Goal: Use online tool/utility: Utilize a website feature to perform a specific function

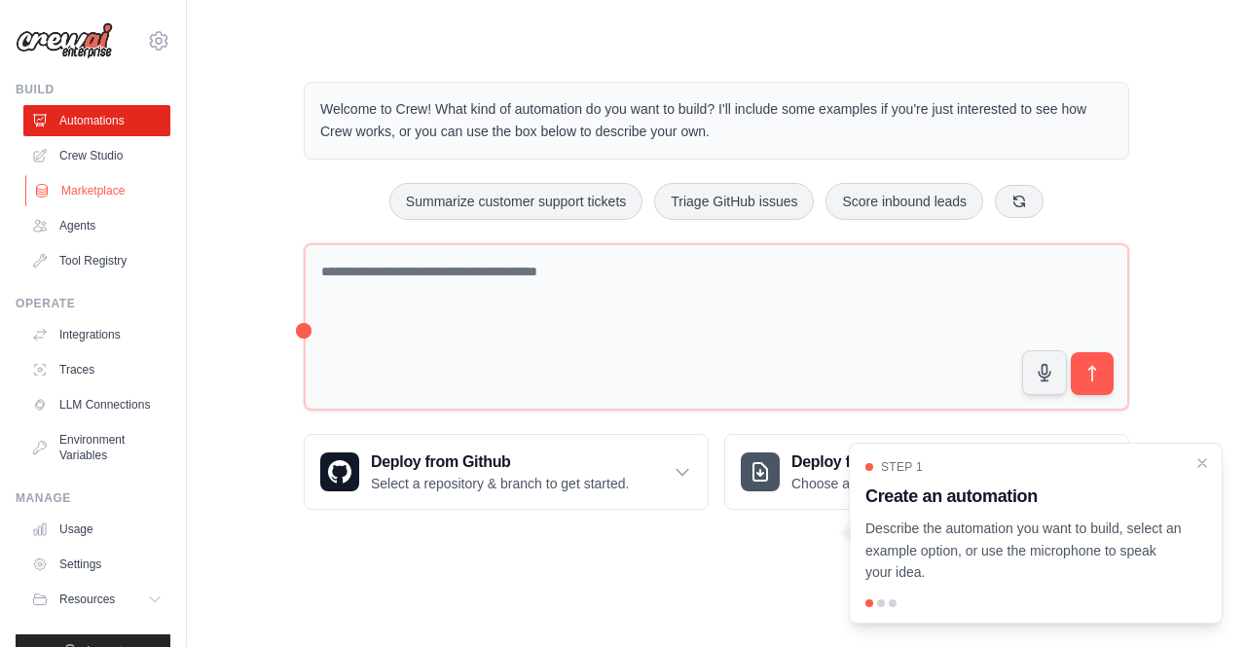
click at [114, 194] on link "Marketplace" at bounding box center [98, 190] width 147 height 31
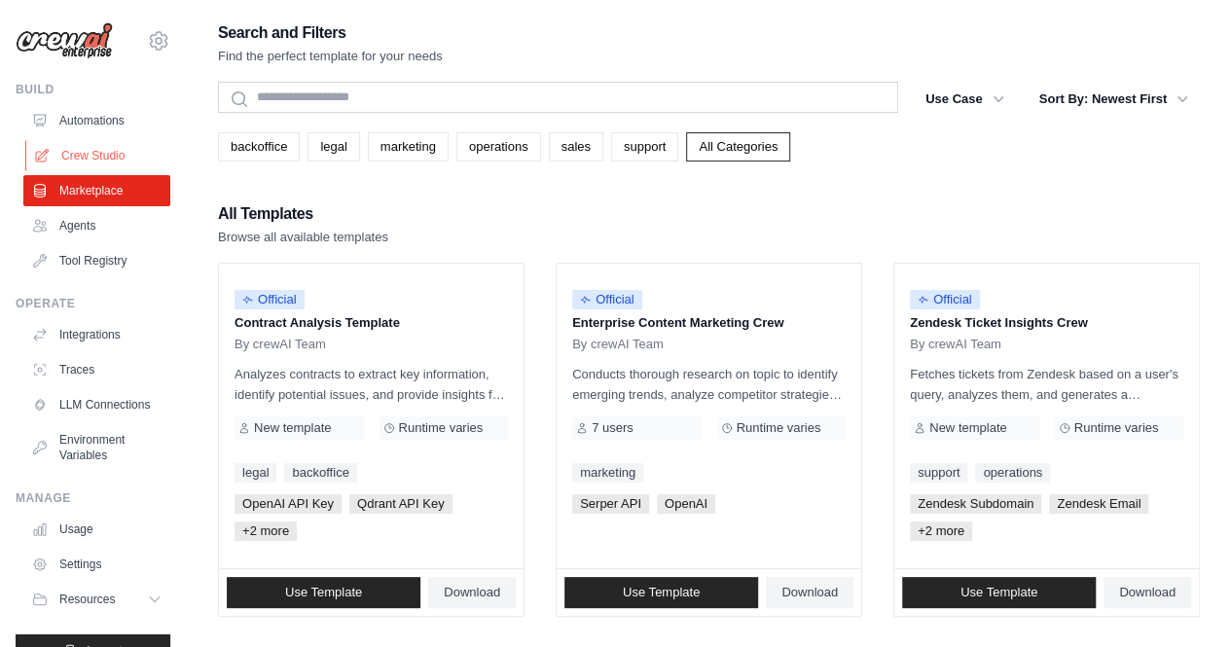
click at [103, 163] on link "Crew Studio" at bounding box center [98, 155] width 147 height 31
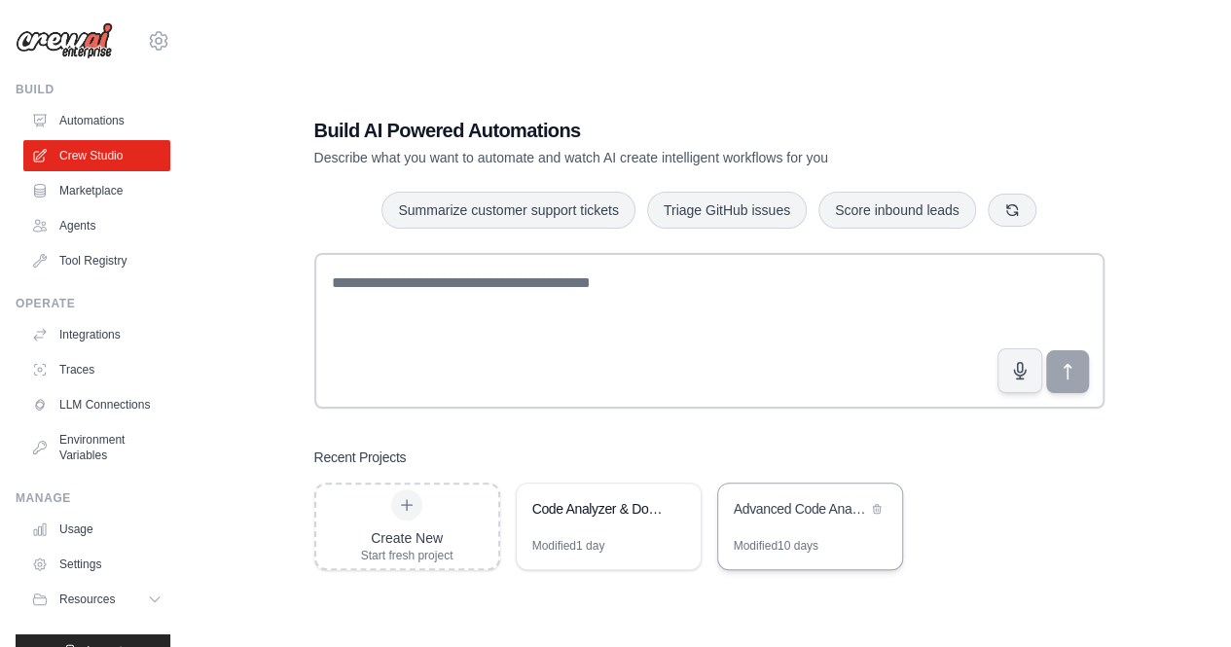
click at [745, 518] on div "Advanced Code Analyzer with Architecture & Rules" at bounding box center [800, 508] width 133 height 19
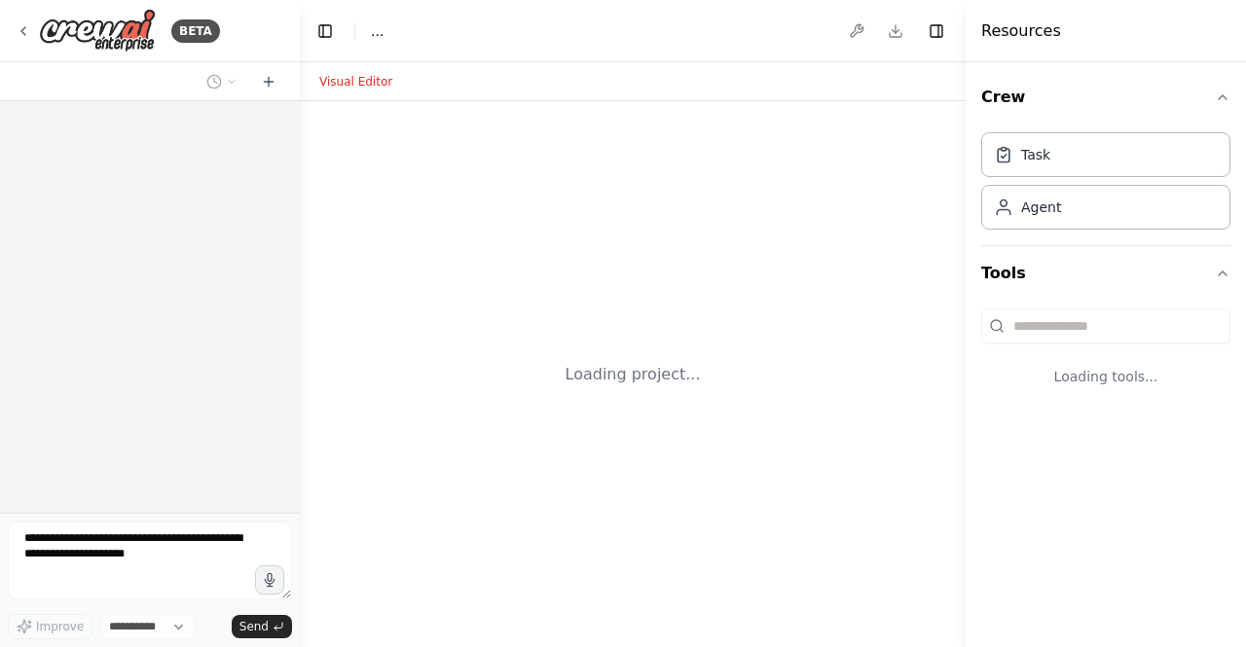
select select "****"
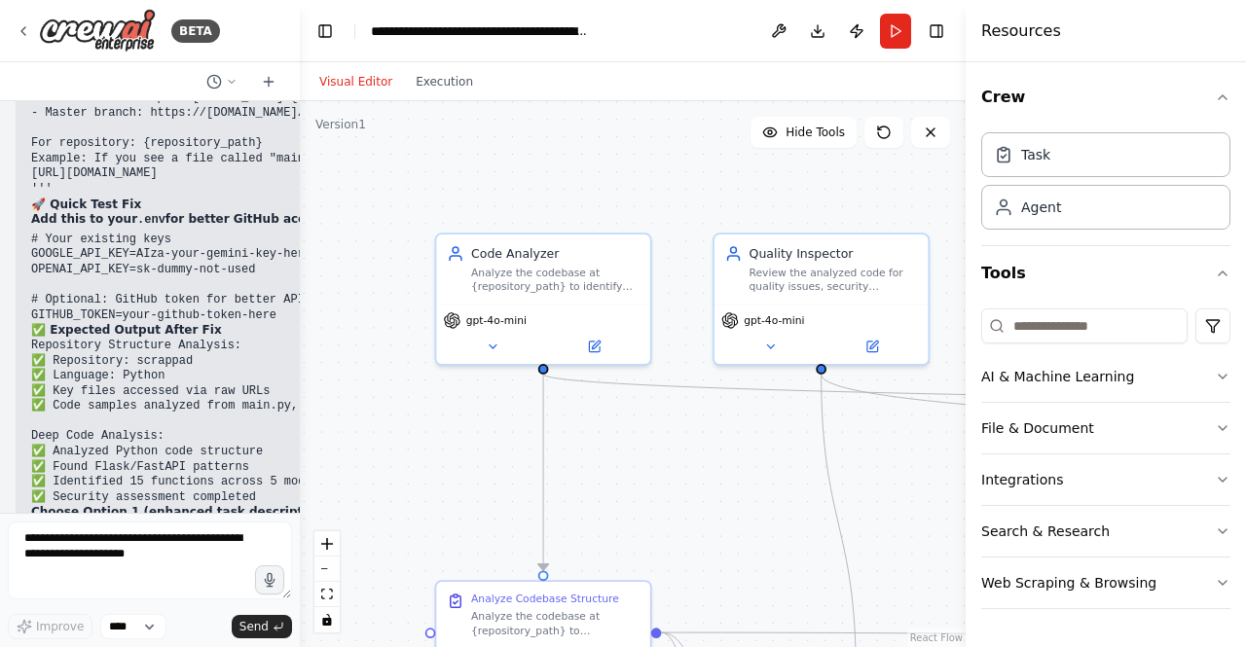
scroll to position [92060, 0]
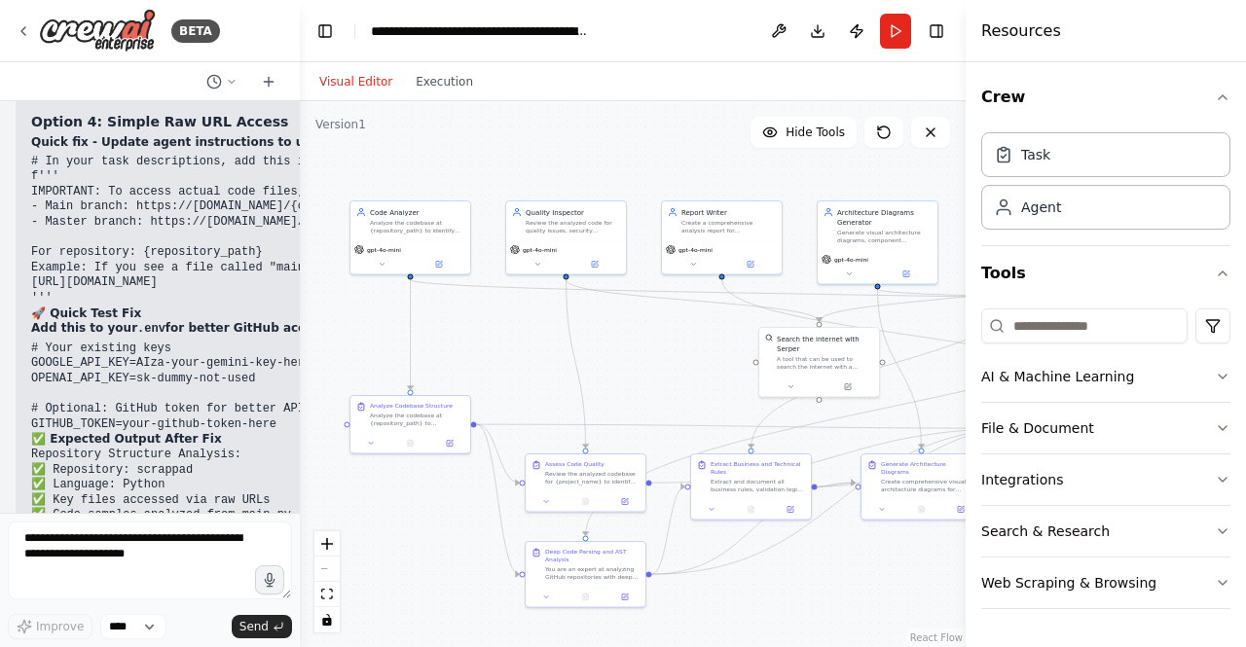
drag, startPoint x: 553, startPoint y: 314, endPoint x: 331, endPoint y: 157, distance: 272.2
click at [331, 157] on div ".deletable-edge-delete-btn { width: 20px; height: 20px; border: 0px solid #ffff…" at bounding box center [633, 374] width 666 height 546
click at [331, 567] on div "React Flow controls" at bounding box center [326, 581] width 25 height 101
click at [320, 567] on div "React Flow controls" at bounding box center [326, 581] width 25 height 101
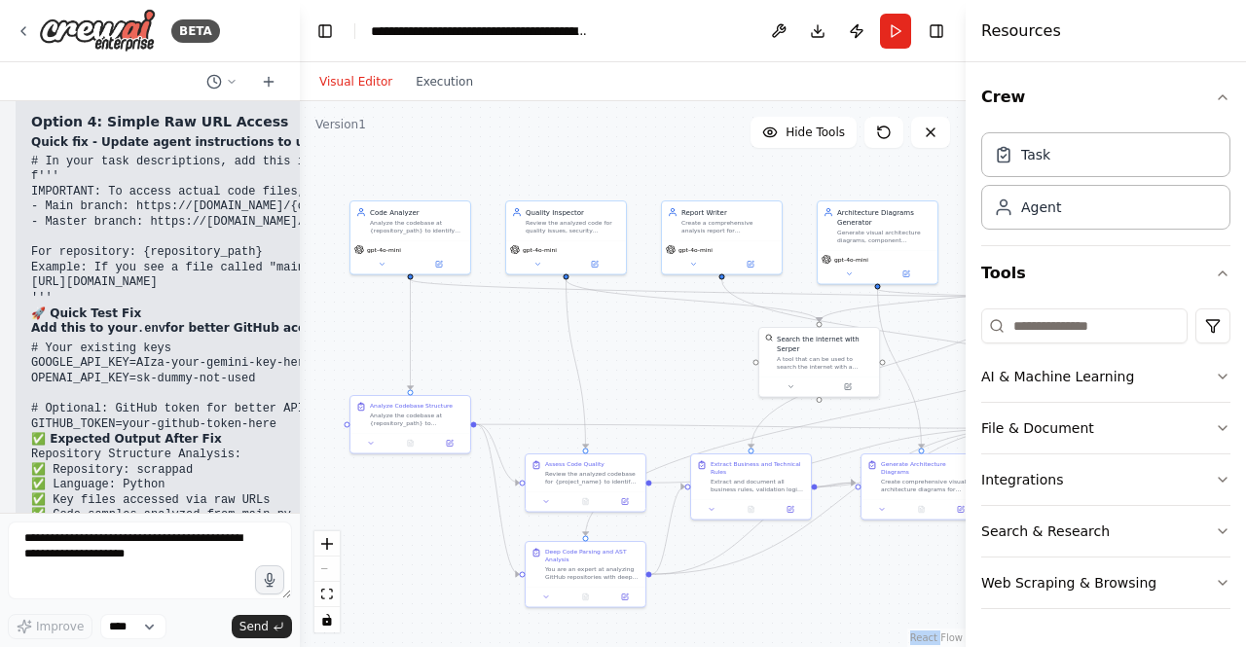
click at [320, 567] on div "React Flow controls" at bounding box center [326, 581] width 25 height 101
click at [329, 573] on div "React Flow controls" at bounding box center [326, 581] width 25 height 101
click at [168, 558] on textarea at bounding box center [150, 561] width 284 height 78
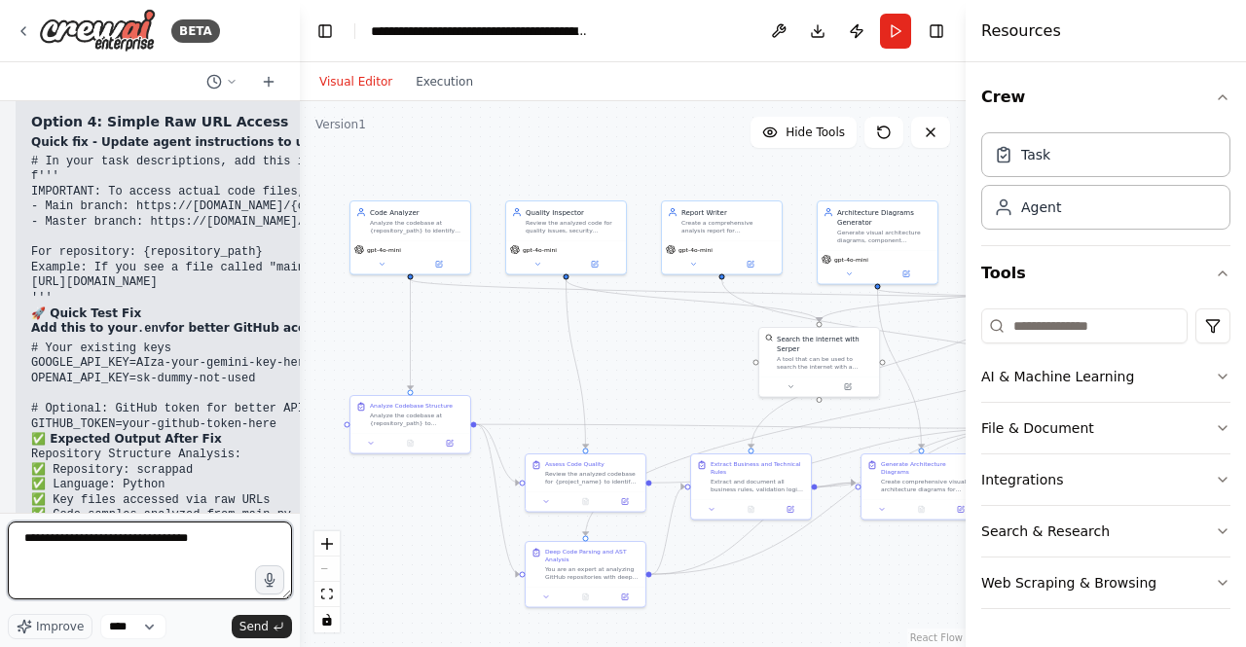
type textarea "**********"
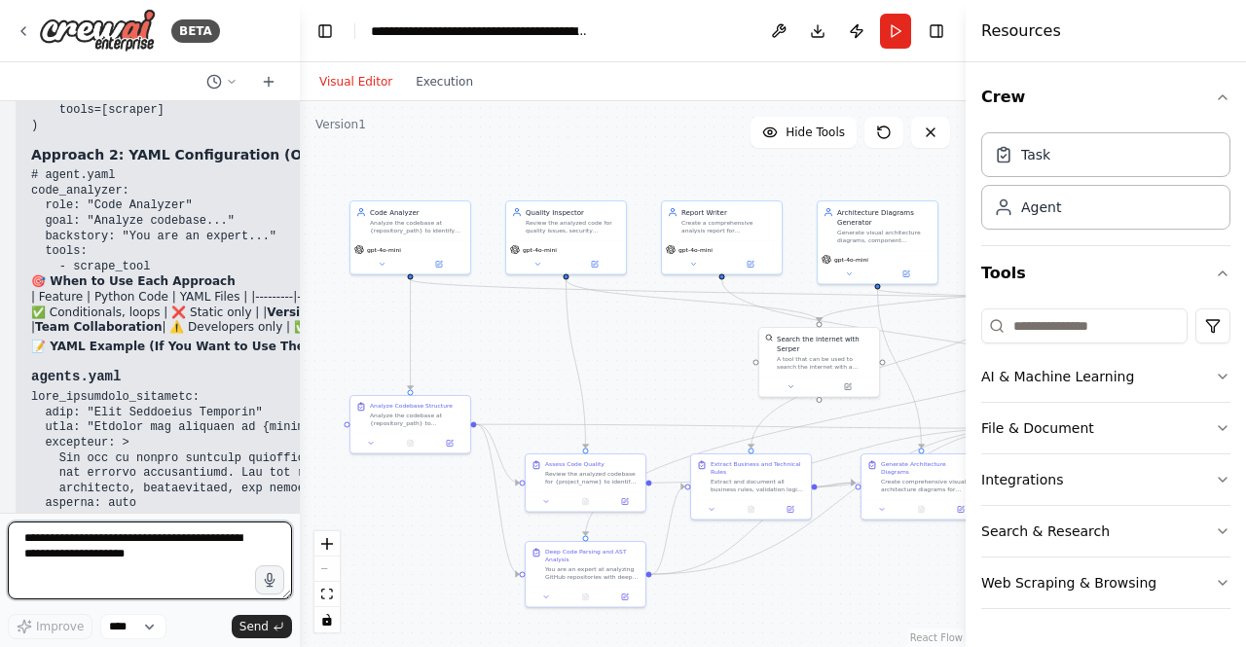
scroll to position [92914, 0]
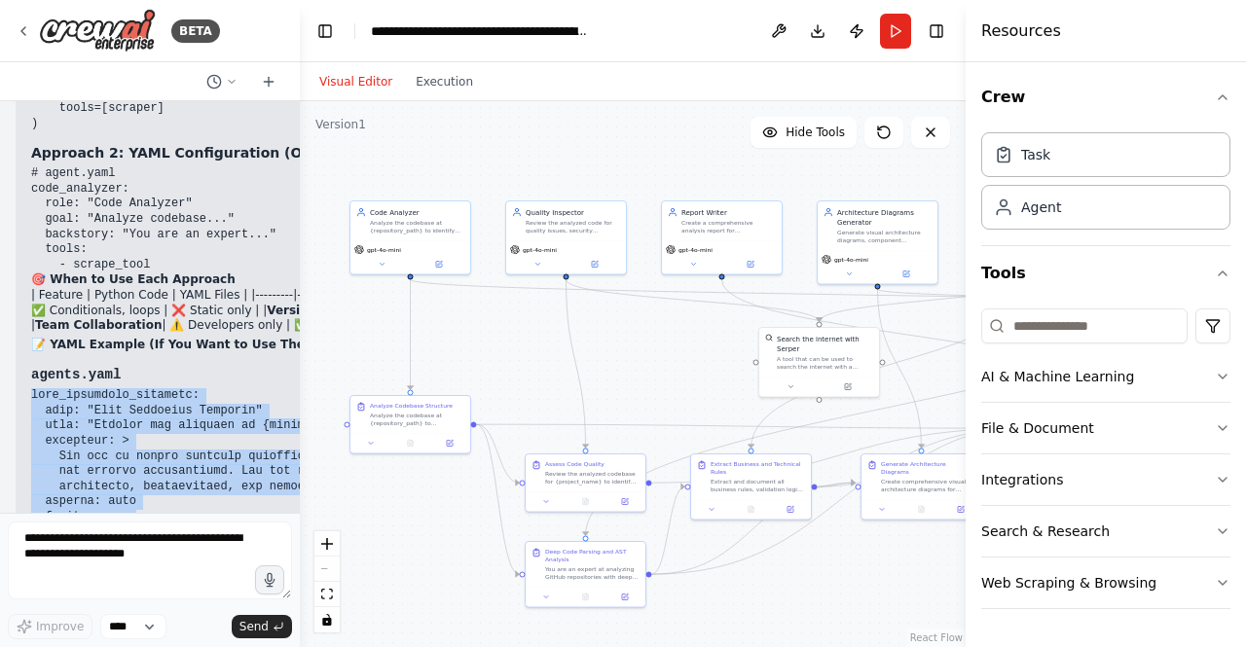
drag, startPoint x: 31, startPoint y: 225, endPoint x: 177, endPoint y: 467, distance: 282.9
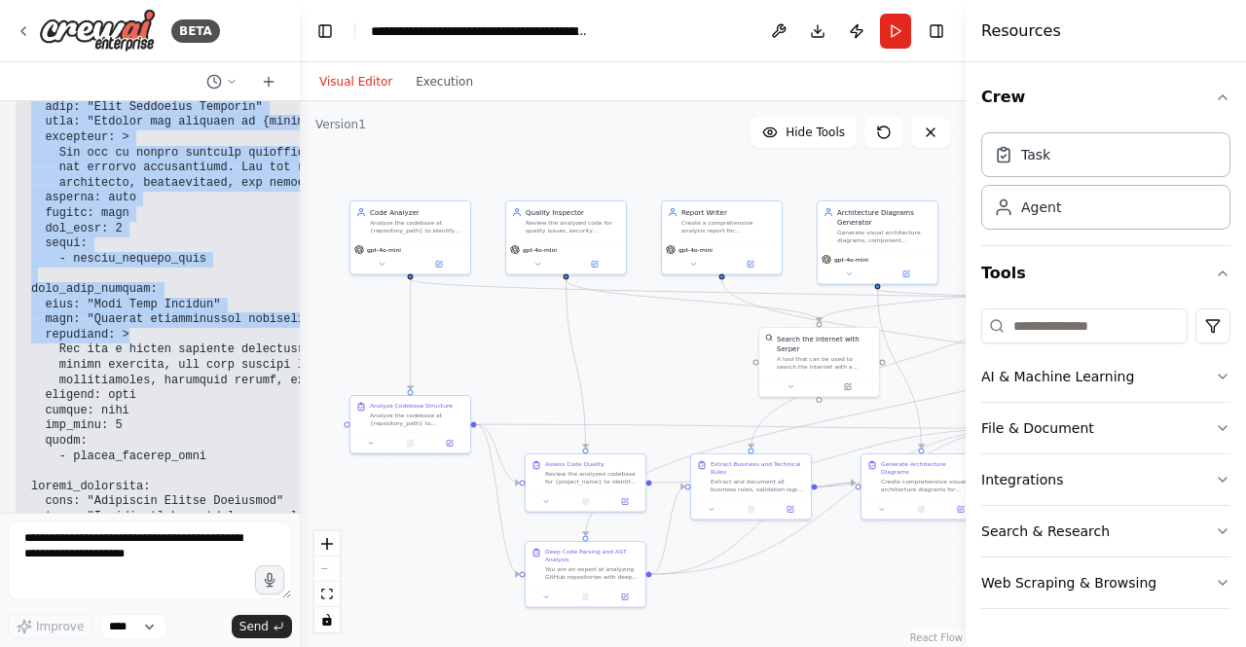
scroll to position [93219, 0]
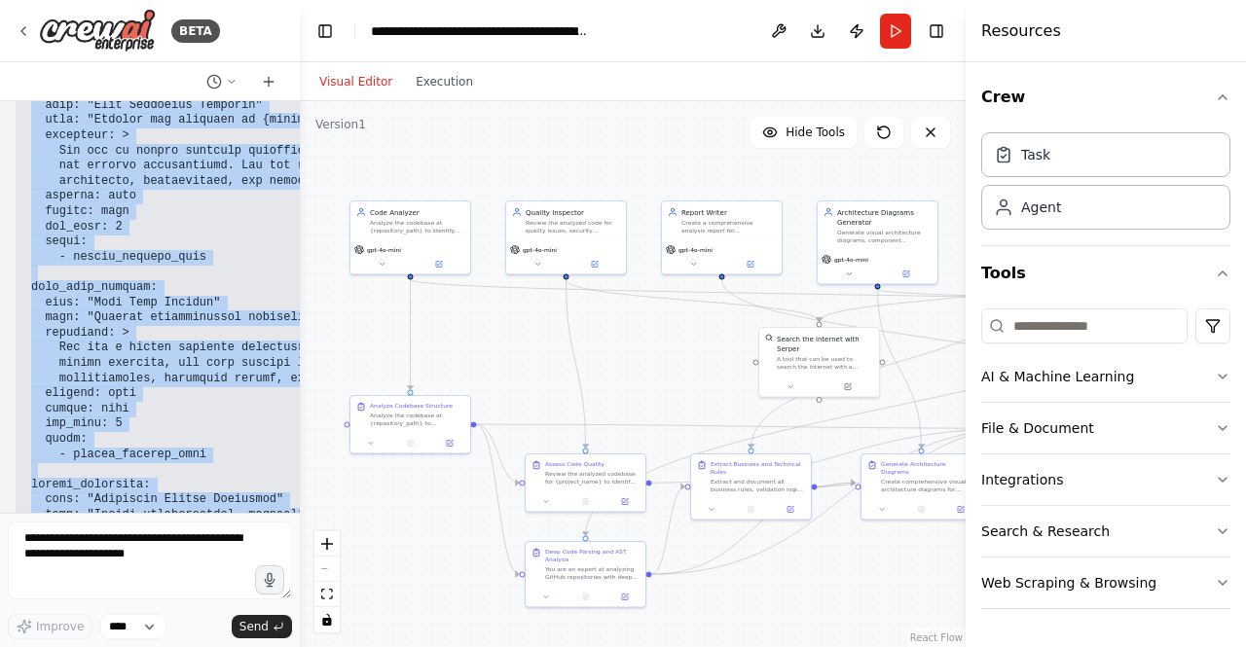
click at [111, 462] on pre at bounding box center [612, 364] width 1163 height 562
copy code "code_structure_analyzer: role: "Code Structure Analyzer" goal: "Analyze the cod…"
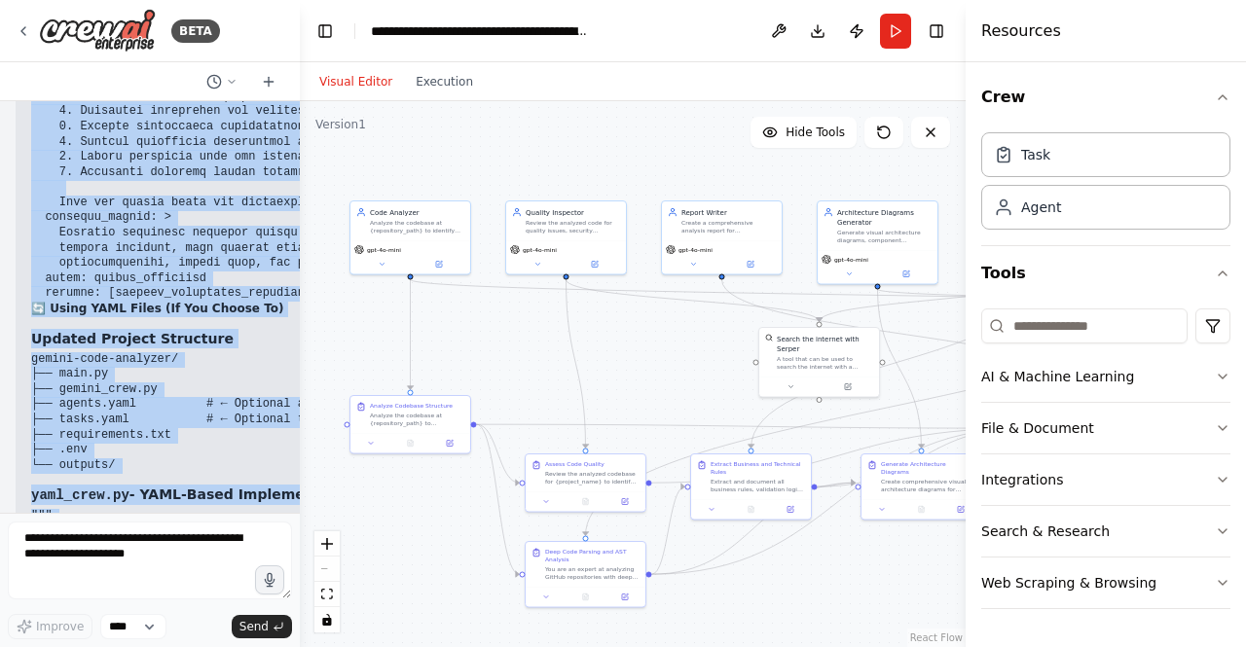
scroll to position [94808, 0]
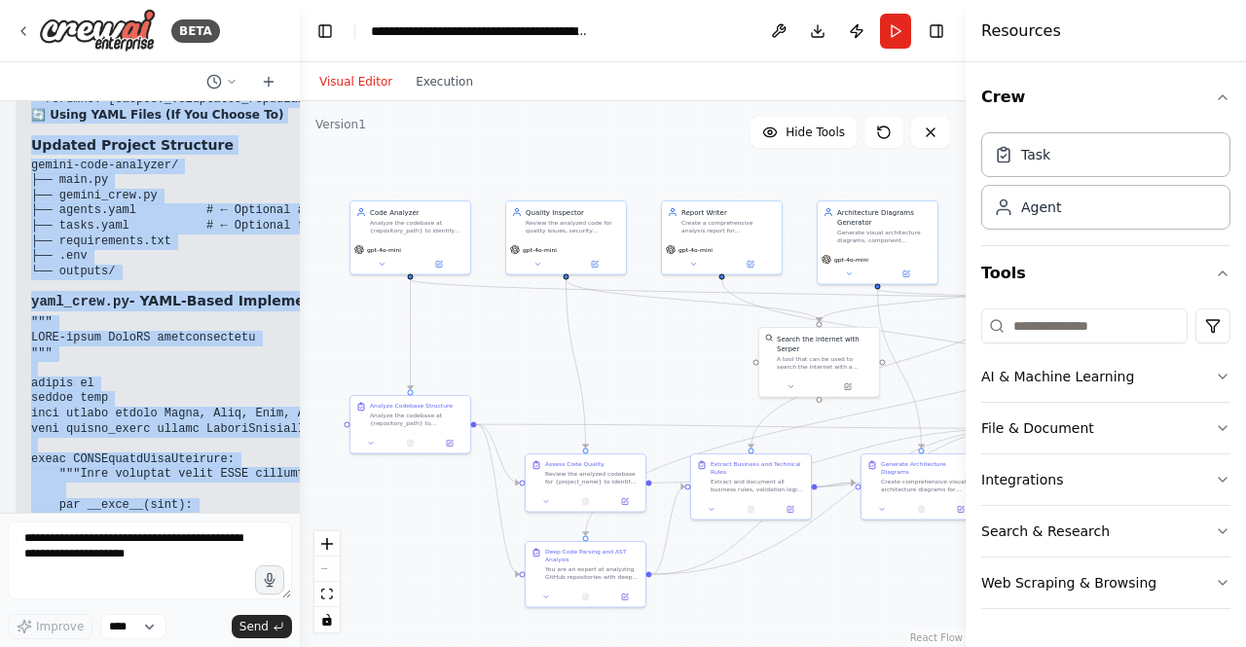
drag, startPoint x: 33, startPoint y: 254, endPoint x: 95, endPoint y: 429, distance: 185.9
click at [95, 429] on div "▶ Thought process 📄 agent.yaml and tasks.yaml - Optional Configuration Short an…" at bounding box center [612, 236] width 1163 height 4443
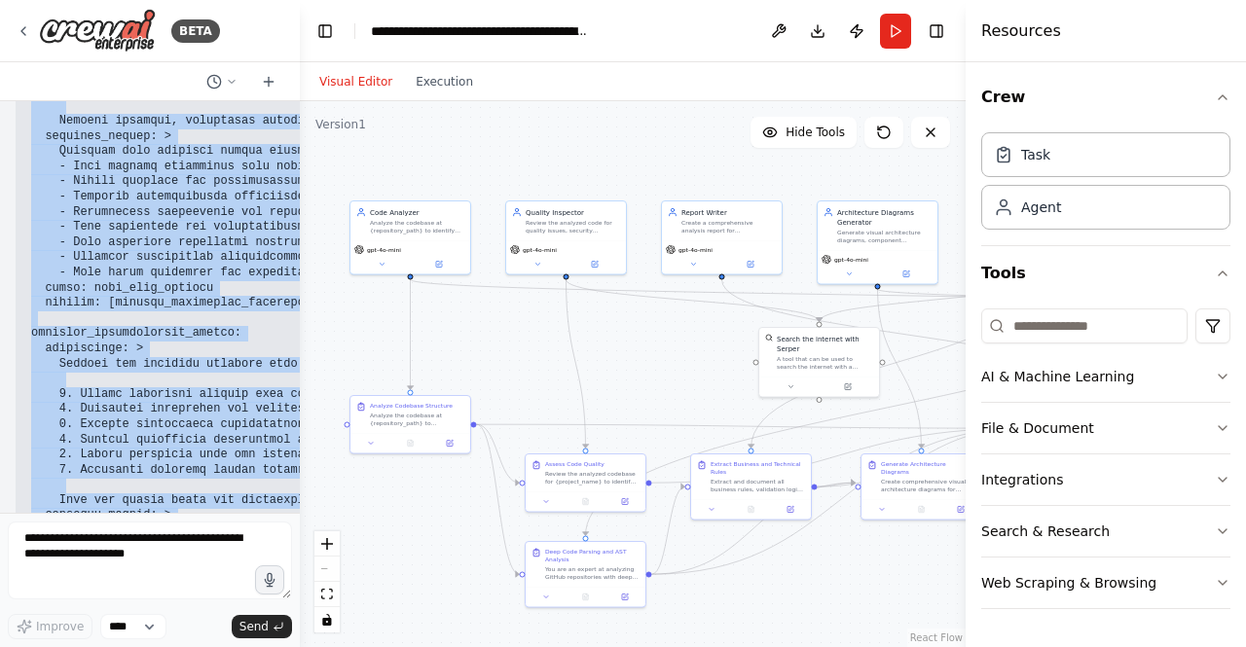
scroll to position [94316, 0]
click at [233, 417] on code at bounding box center [371, 90] width 680 height 1015
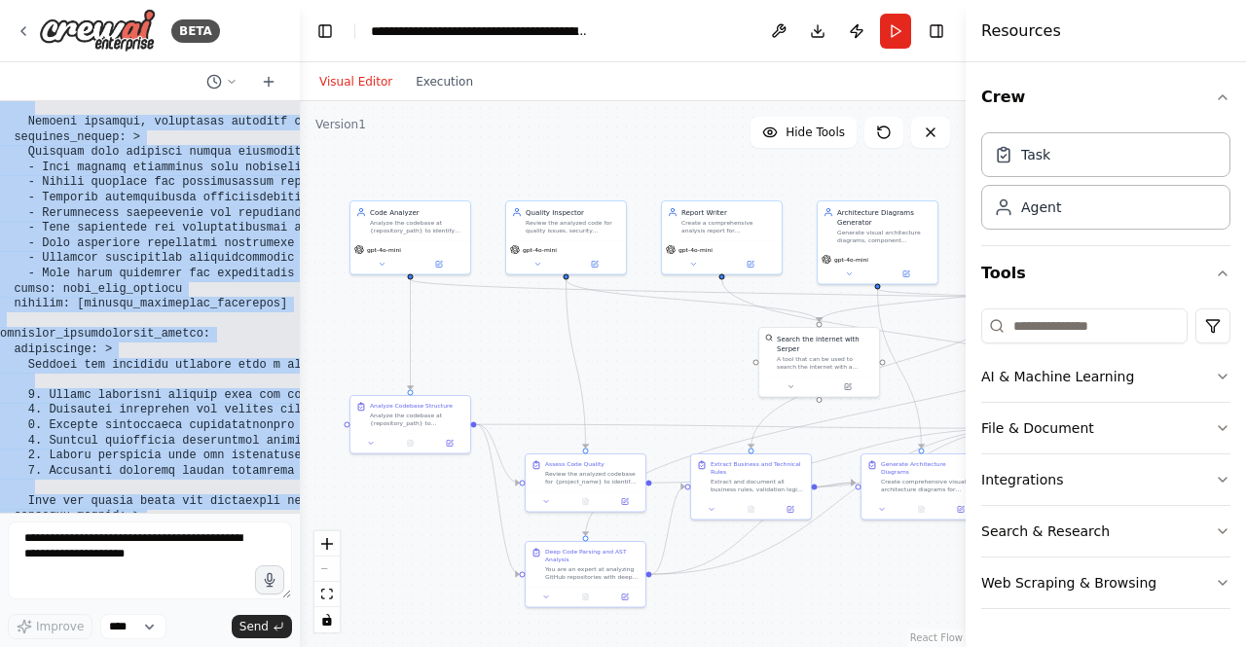
scroll to position [94316, 138]
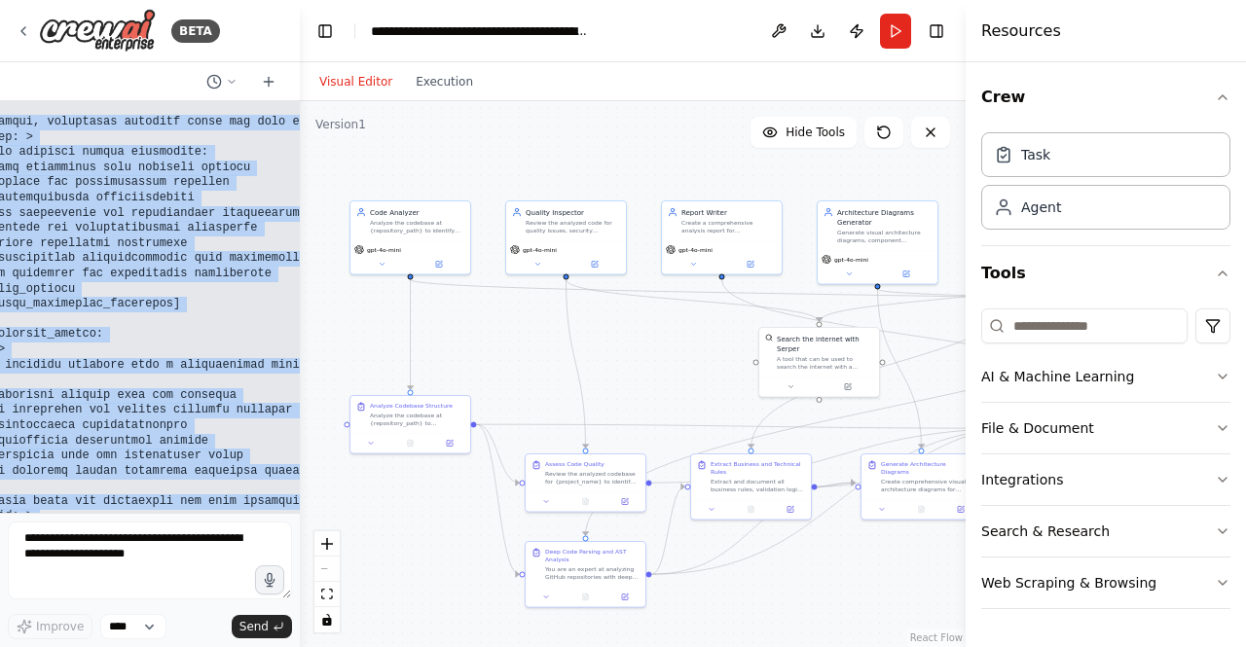
copy code "analyze_repository_structure: description: > Analyze the codebase repository at…"
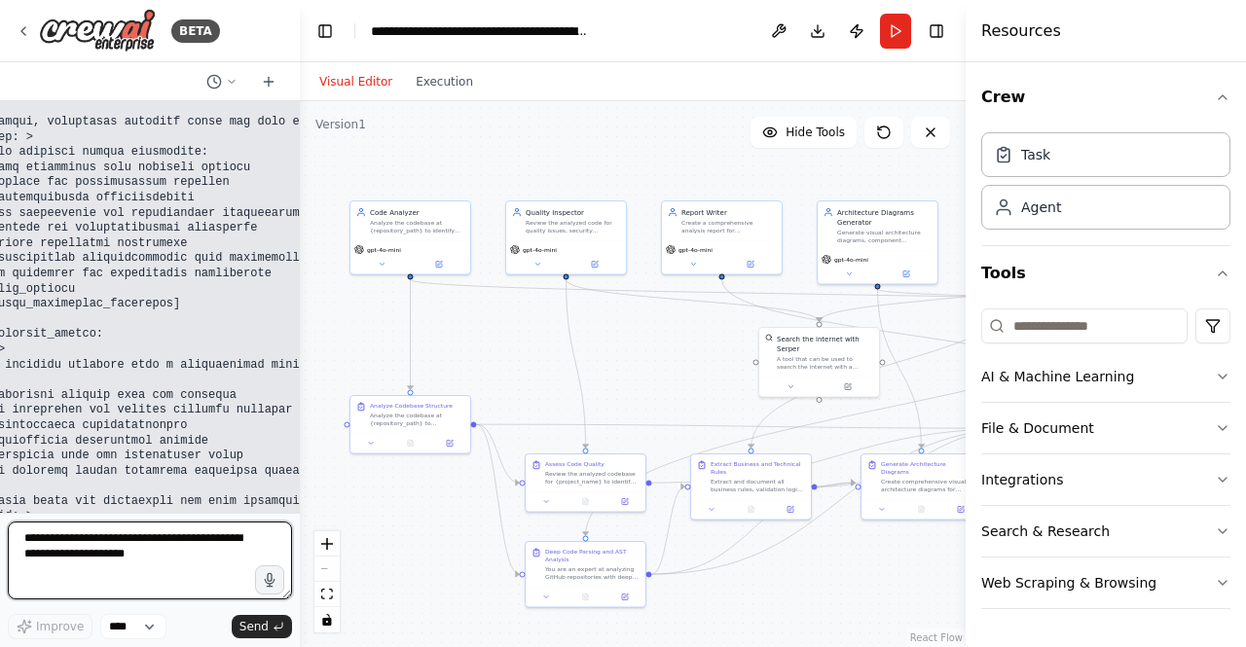
click at [82, 562] on textarea at bounding box center [150, 561] width 284 height 78
type textarea "**********"
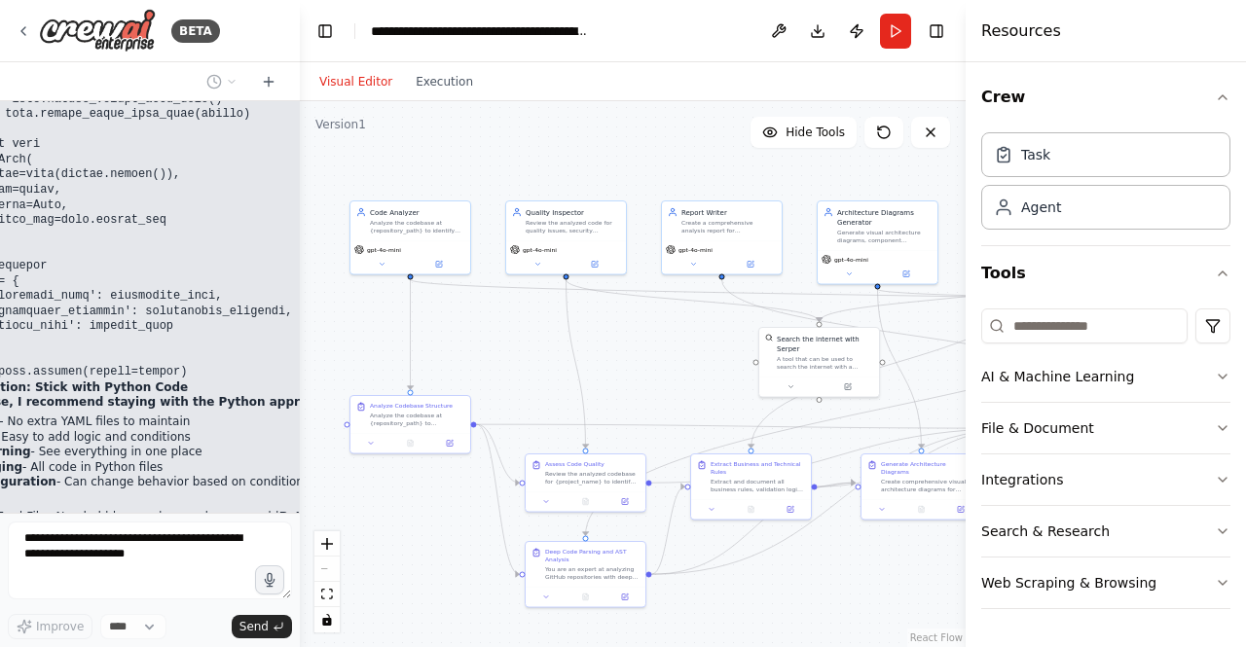
scroll to position [96737, 138]
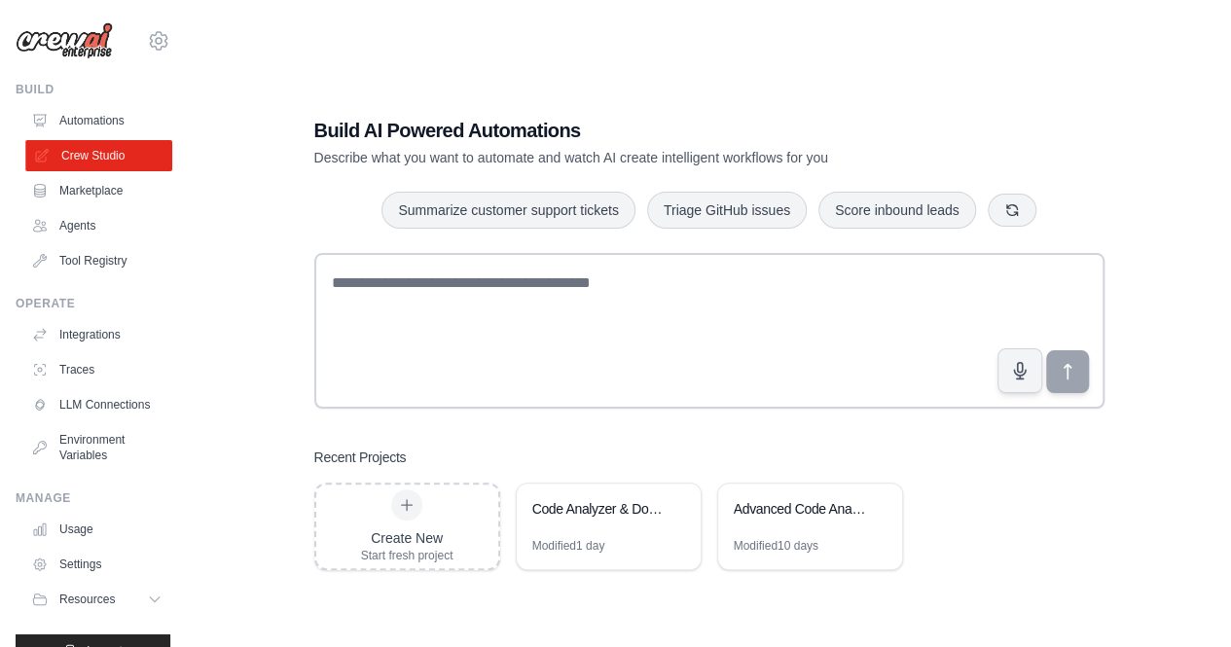
click at [81, 157] on link "Crew Studio" at bounding box center [98, 155] width 147 height 31
click at [850, 441] on div "Build AI Powered Automations Describe what you want to automate and watch AI cr…" at bounding box center [709, 344] width 837 height 516
click at [829, 534] on div "Advanced Code Analyzer with Architecture & Rules" at bounding box center [810, 511] width 184 height 54
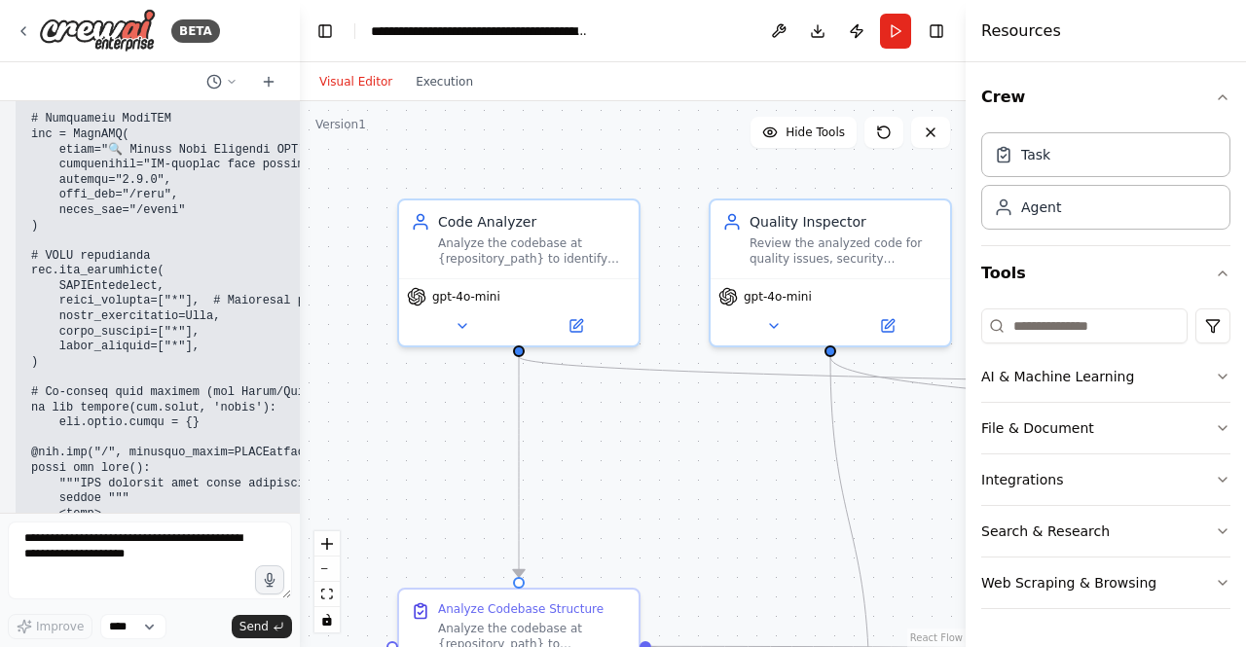
scroll to position [100246, 0]
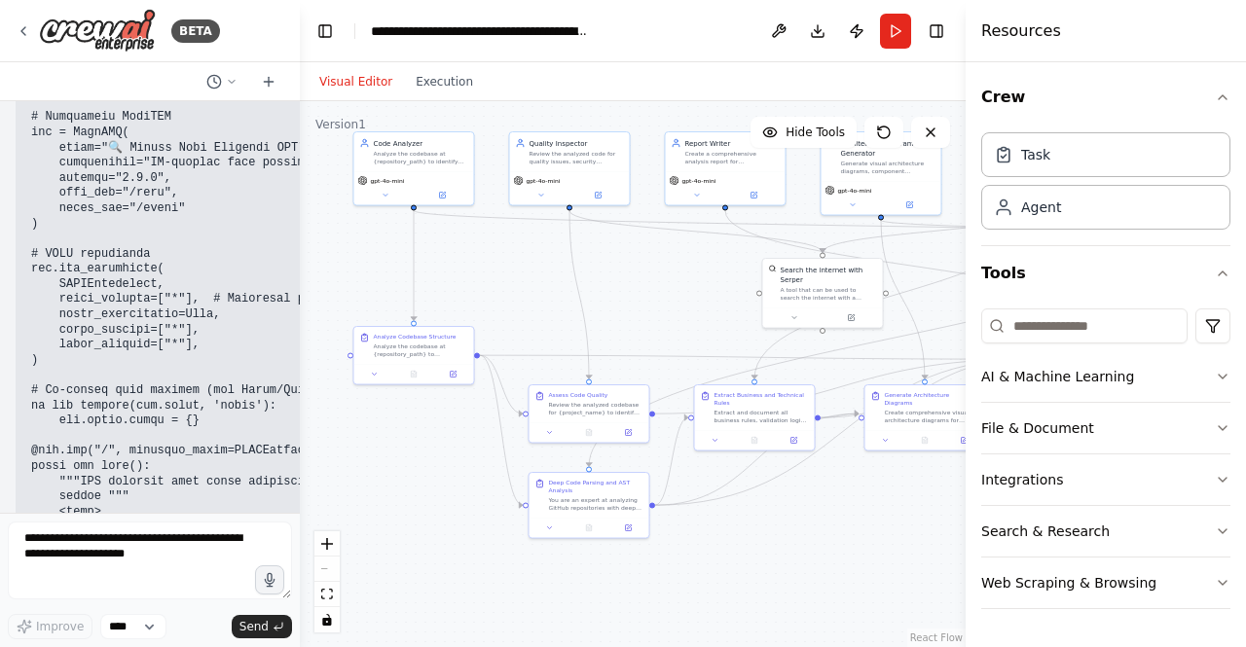
drag, startPoint x: 835, startPoint y: 456, endPoint x: 673, endPoint y: 285, distance: 235.4
click at [673, 285] on div ".deletable-edge-delete-btn { width: 20px; height: 20px; border: 0px solid #ffff…" at bounding box center [633, 374] width 666 height 546
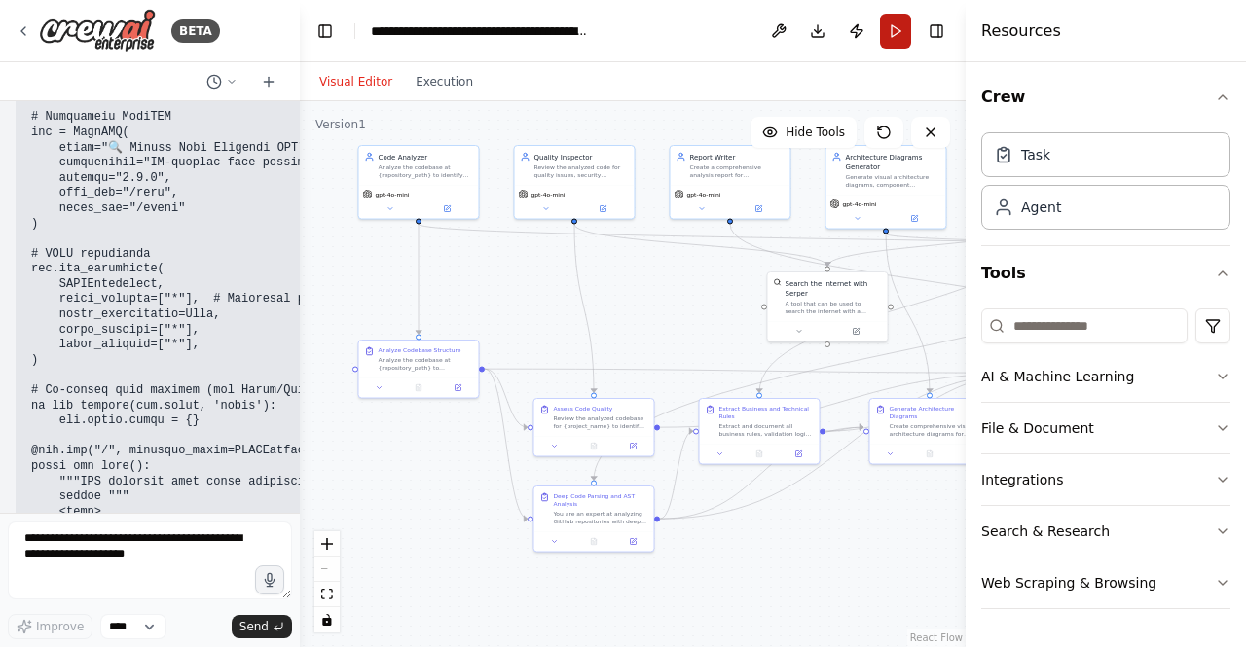
click at [899, 25] on button "Run" at bounding box center [895, 31] width 31 height 35
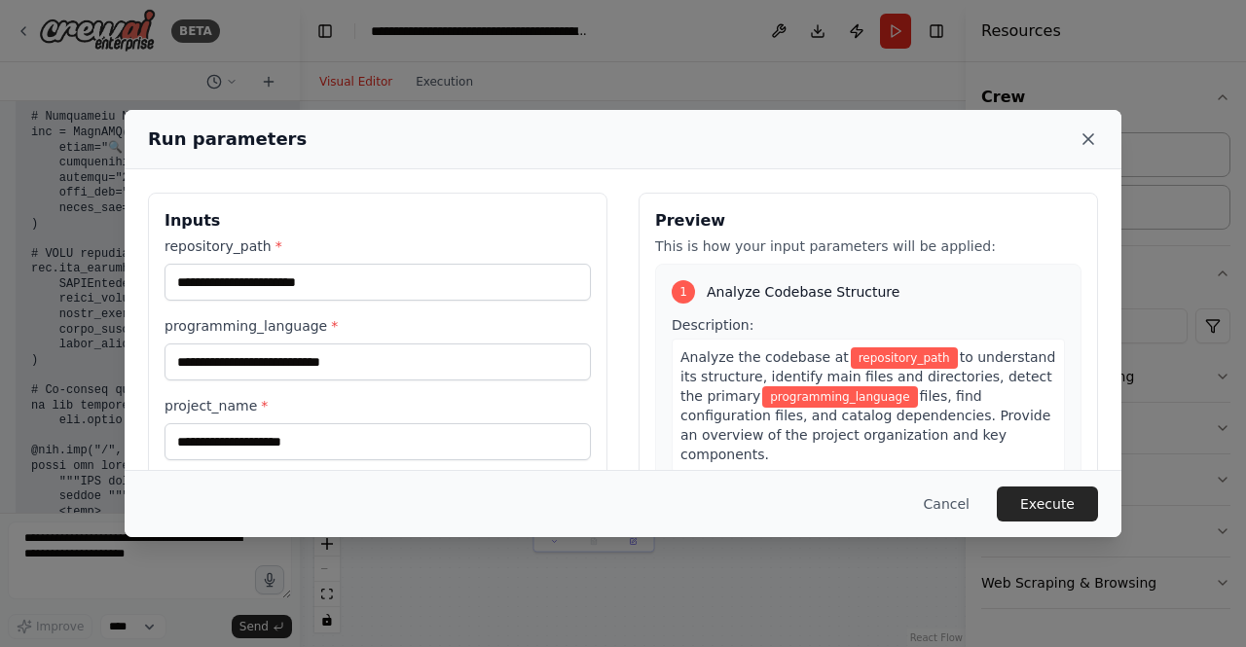
click at [1091, 137] on icon at bounding box center [1087, 138] width 19 height 19
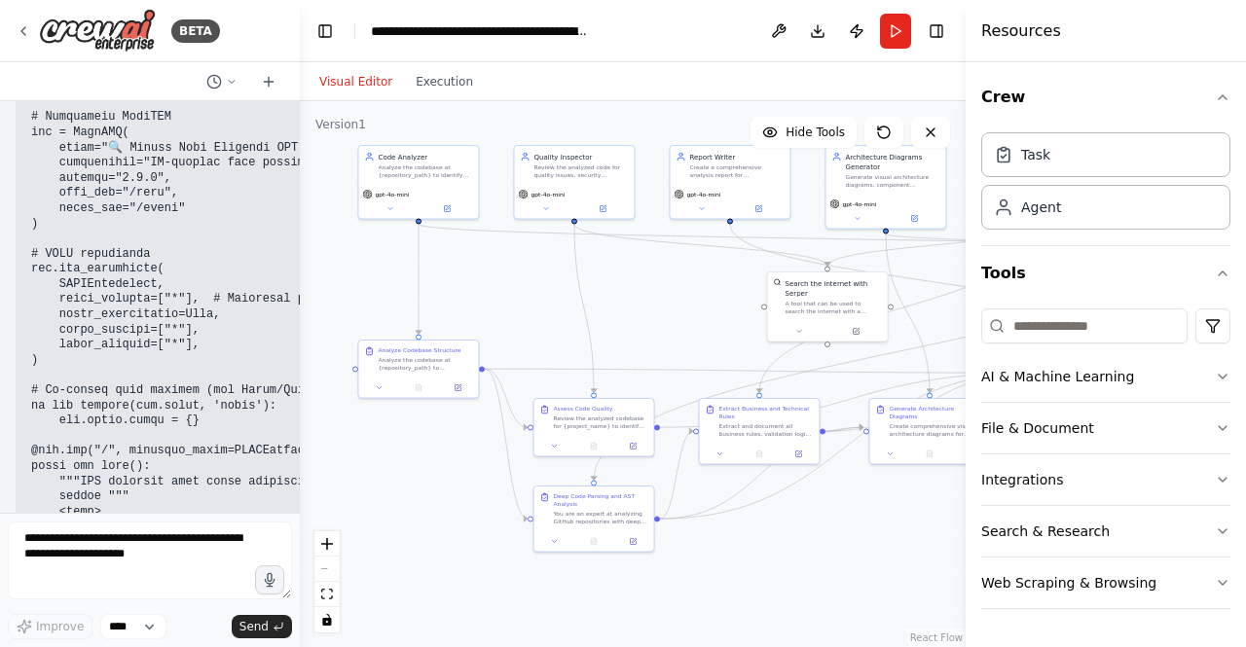
scroll to position [105407, 0]
